Goal: Navigation & Orientation: Find specific page/section

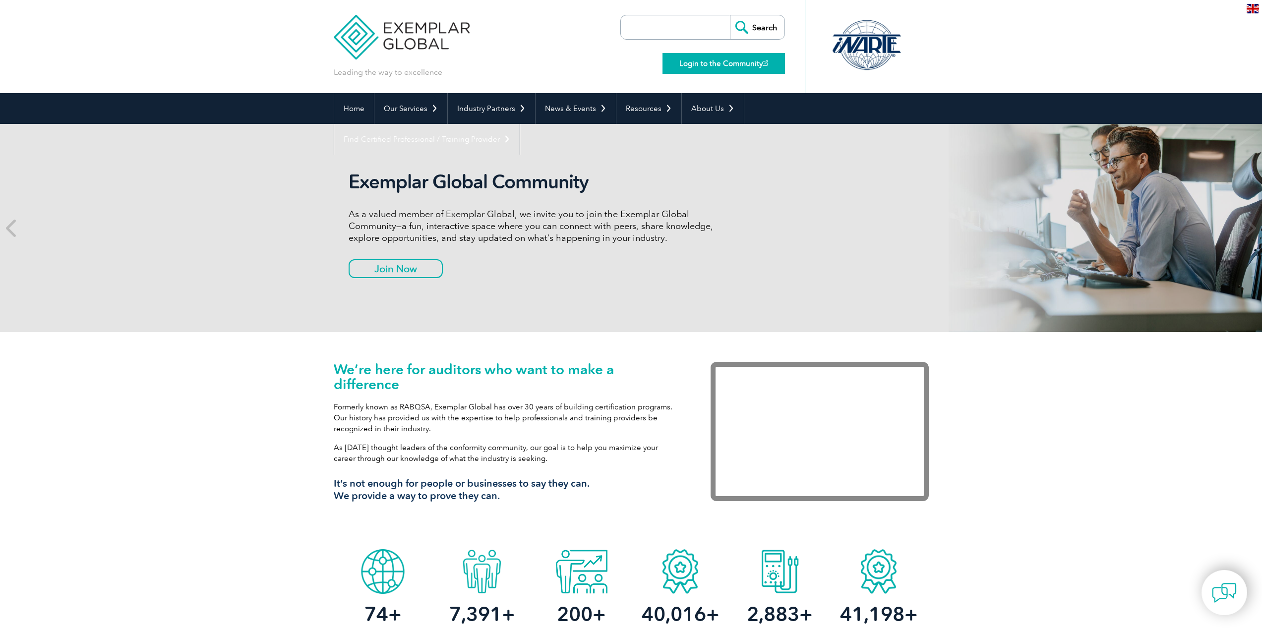
click at [726, 66] on link "Login to the Community" at bounding box center [723, 63] width 122 height 21
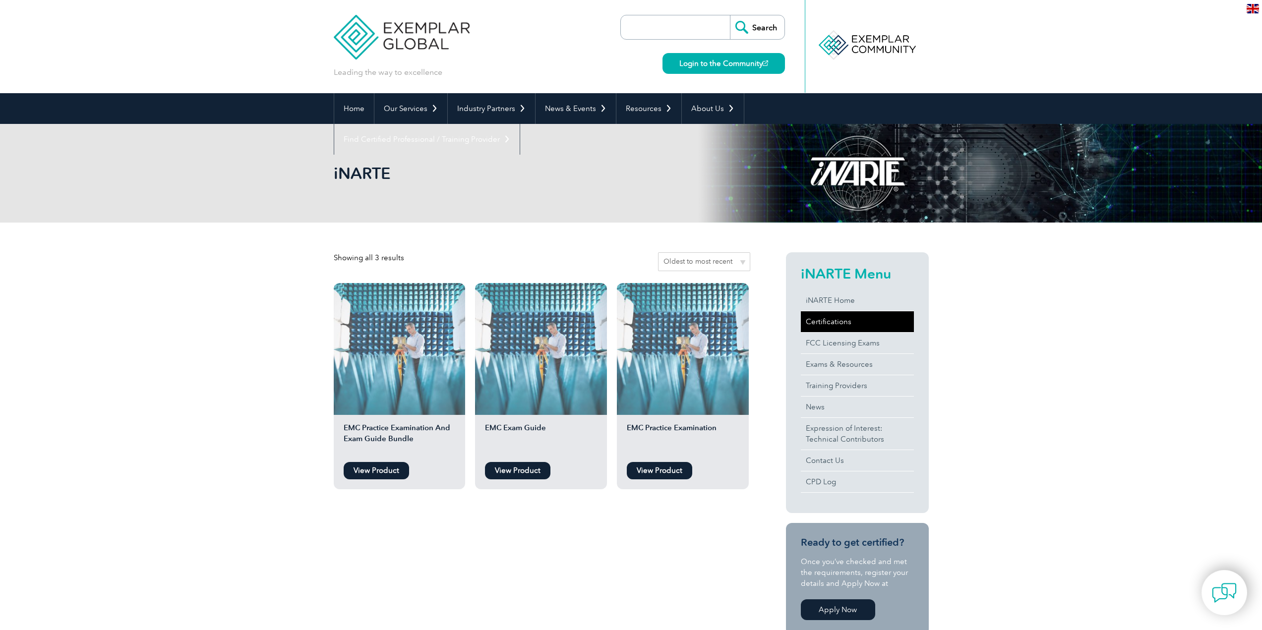
click at [828, 326] on link "Certifications" at bounding box center [857, 321] width 113 height 21
